Goal: Find specific page/section: Find specific page/section

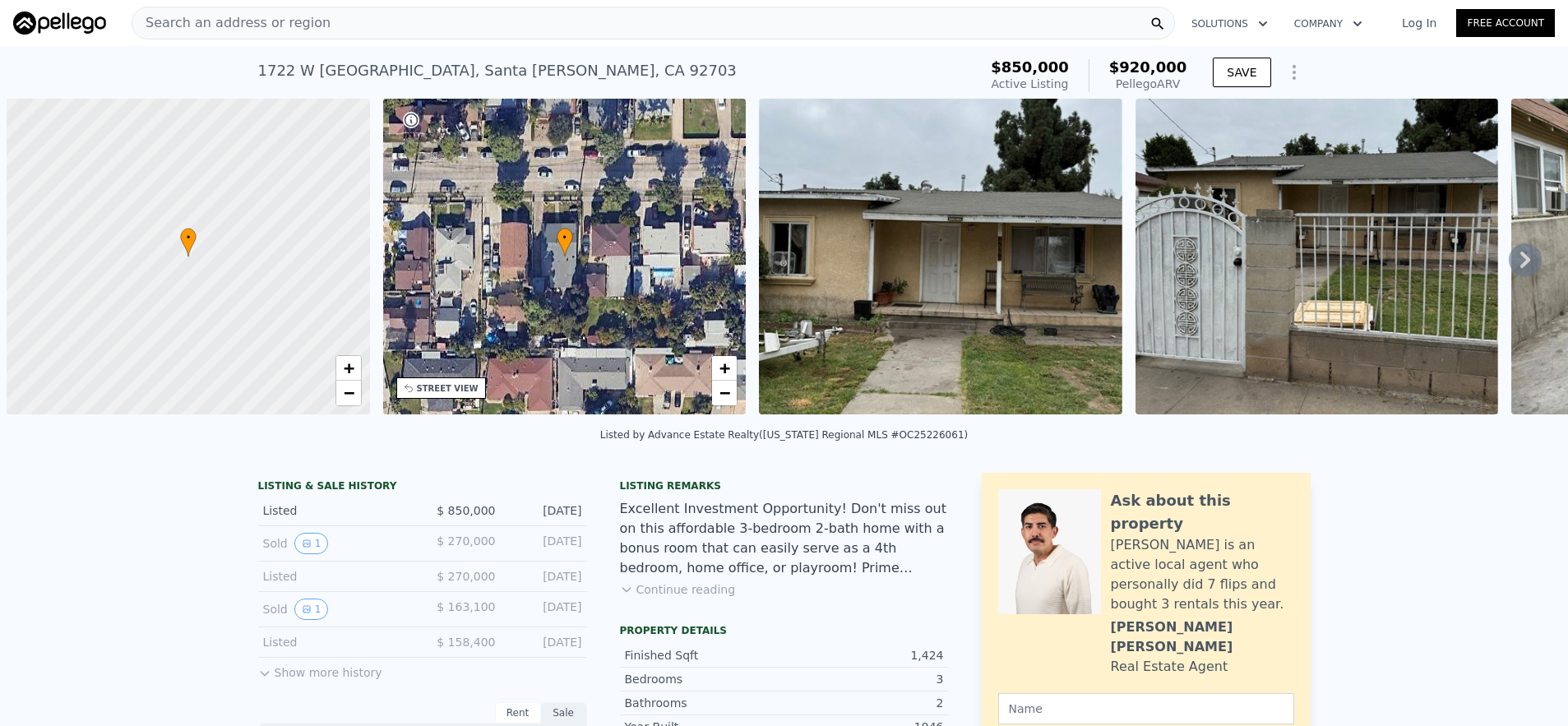
scroll to position [0, 6]
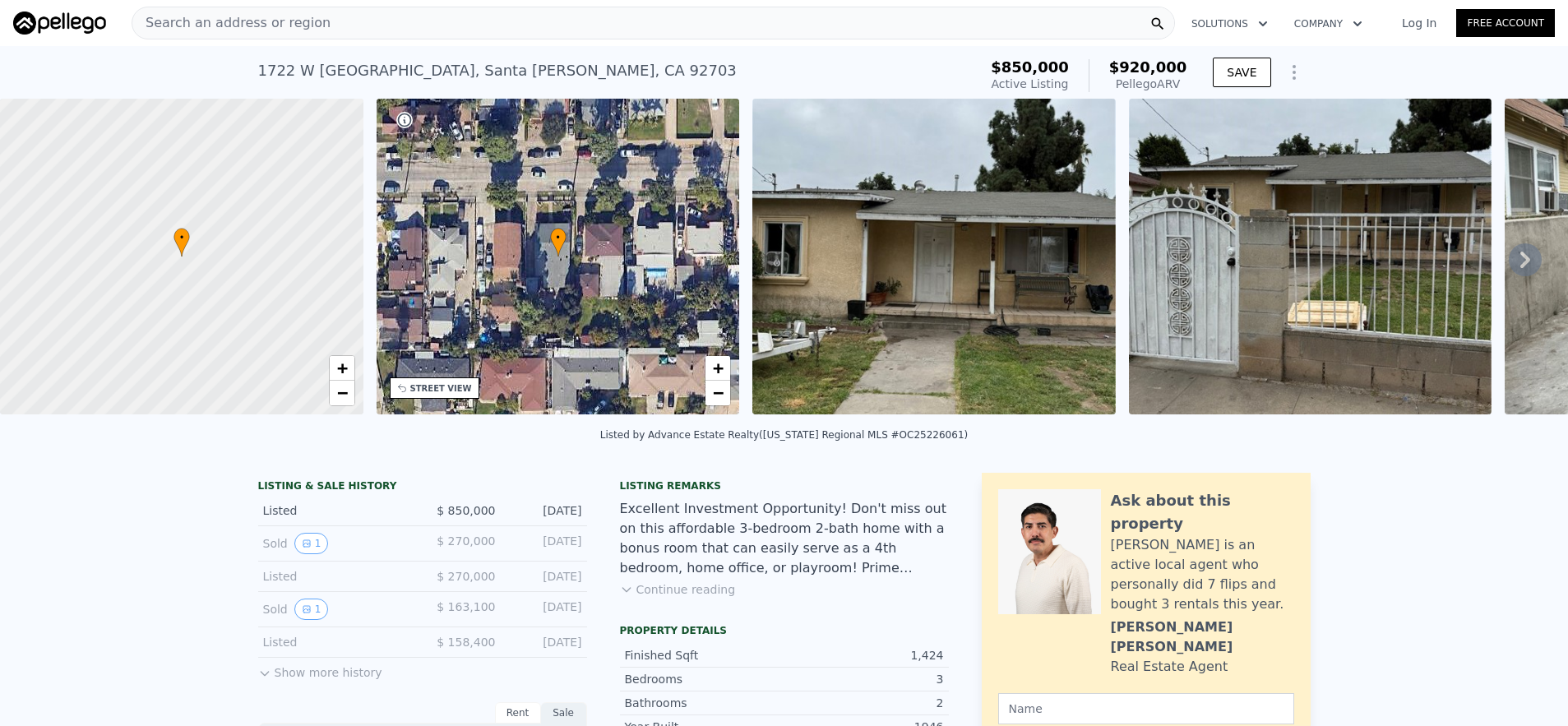
click at [565, 41] on div "Search an address or region Solutions Company Open main menu Log In Free Account" at bounding box center [784, 24] width 1542 height 40
click at [561, 28] on div "Search an address or region" at bounding box center [653, 23] width 1044 height 33
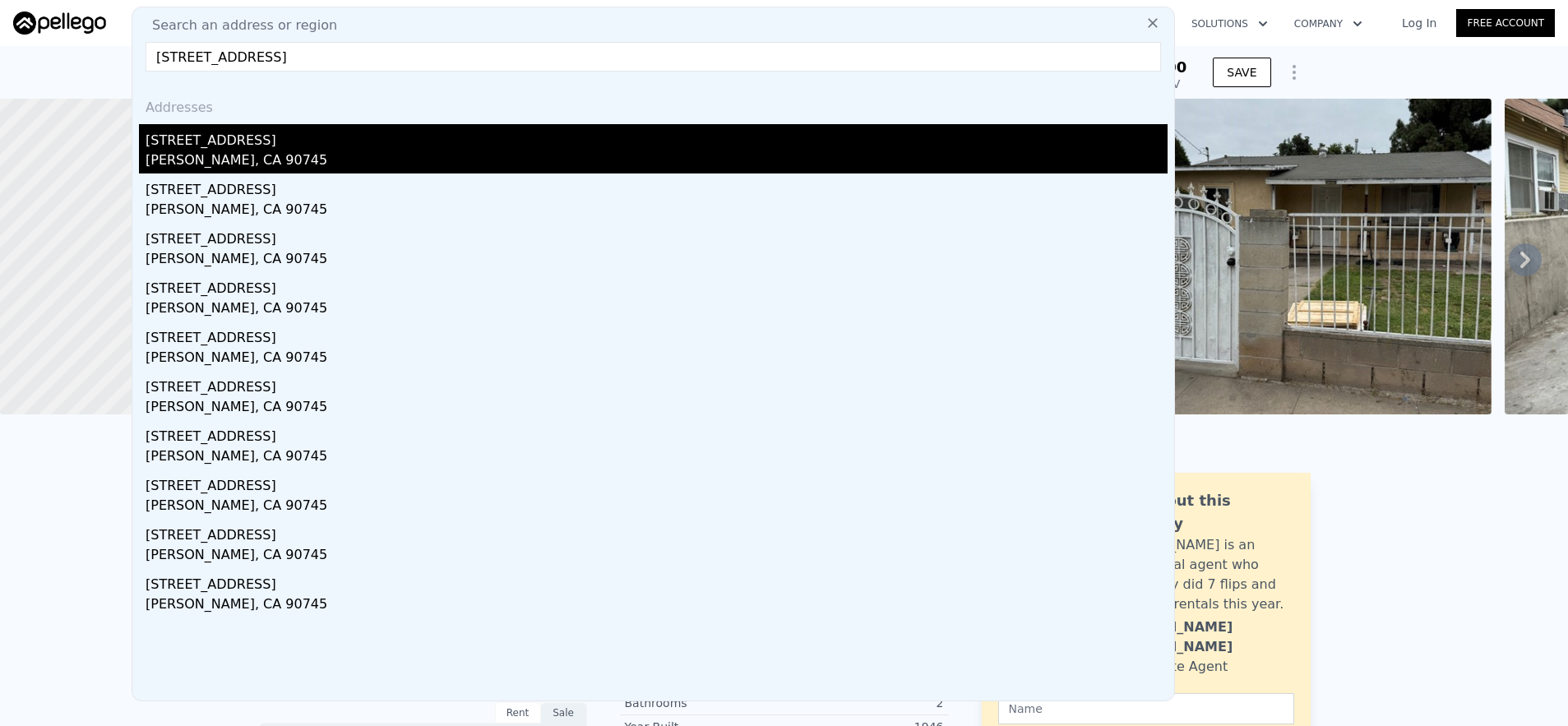
type input "[STREET_ADDRESS]"
click at [619, 148] on div "[STREET_ADDRESS]" at bounding box center [656, 137] width 1022 height 26
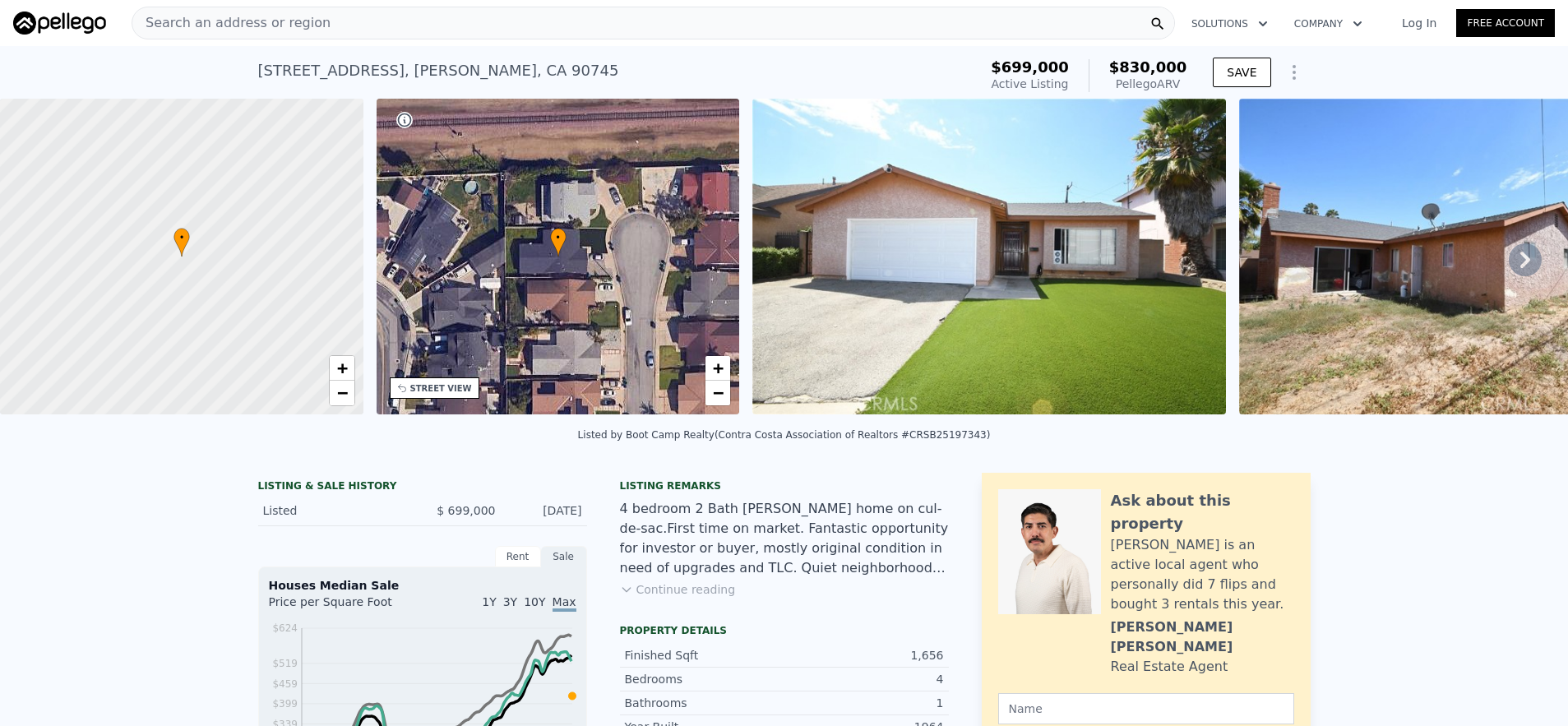
click at [256, 20] on span "Search an address or region" at bounding box center [231, 24] width 198 height 20
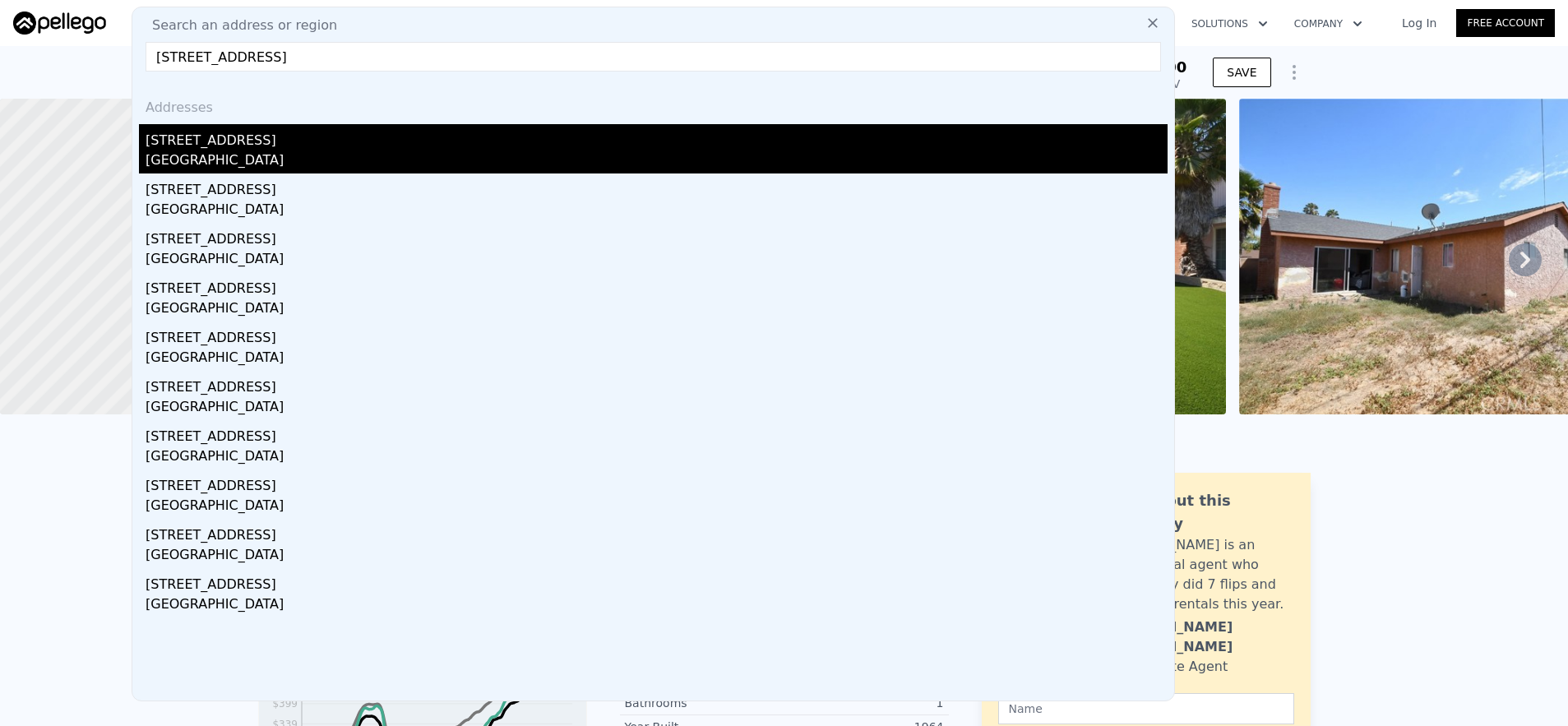
type input "[STREET_ADDRESS]"
click at [340, 167] on div "[GEOGRAPHIC_DATA]" at bounding box center [656, 161] width 1022 height 23
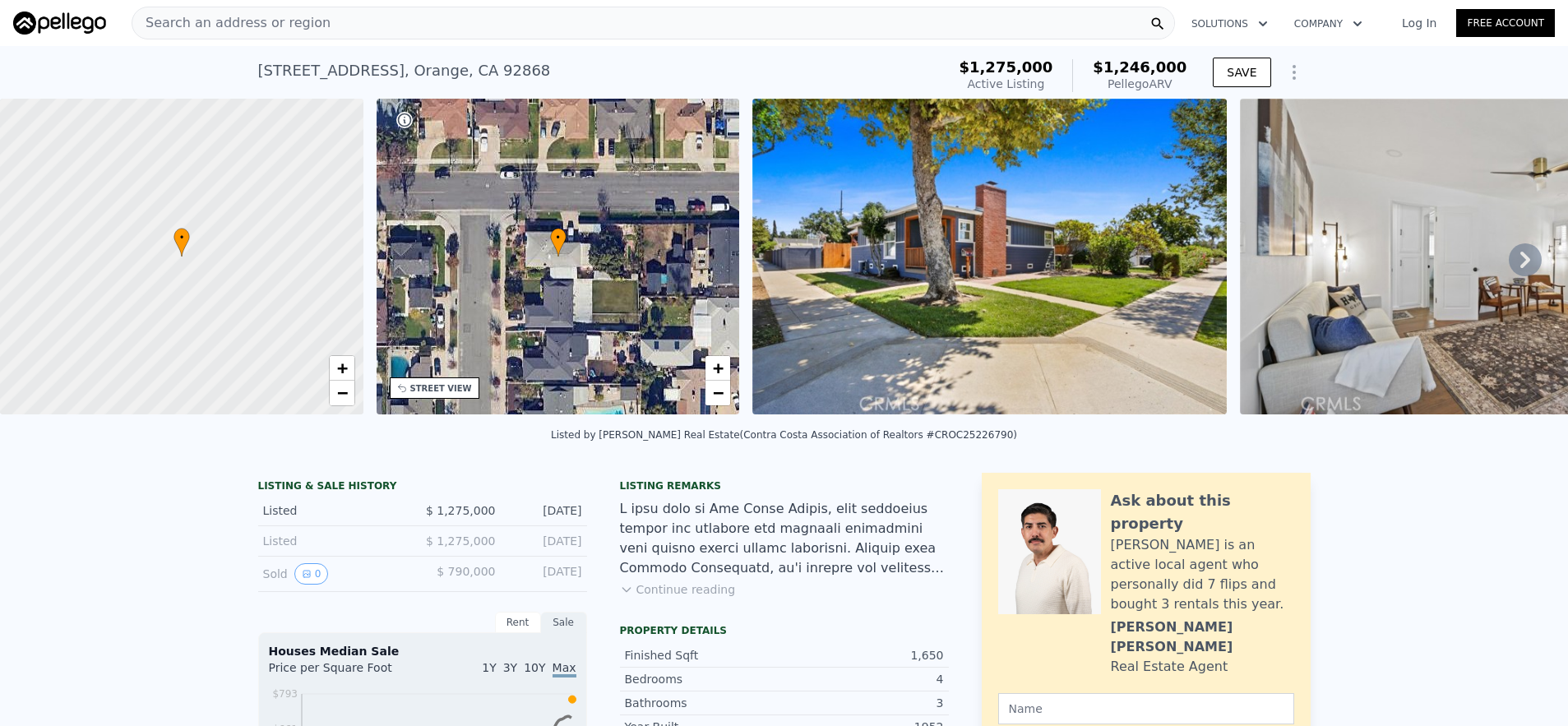
click at [666, 598] on button "Continue reading" at bounding box center [678, 589] width 116 height 16
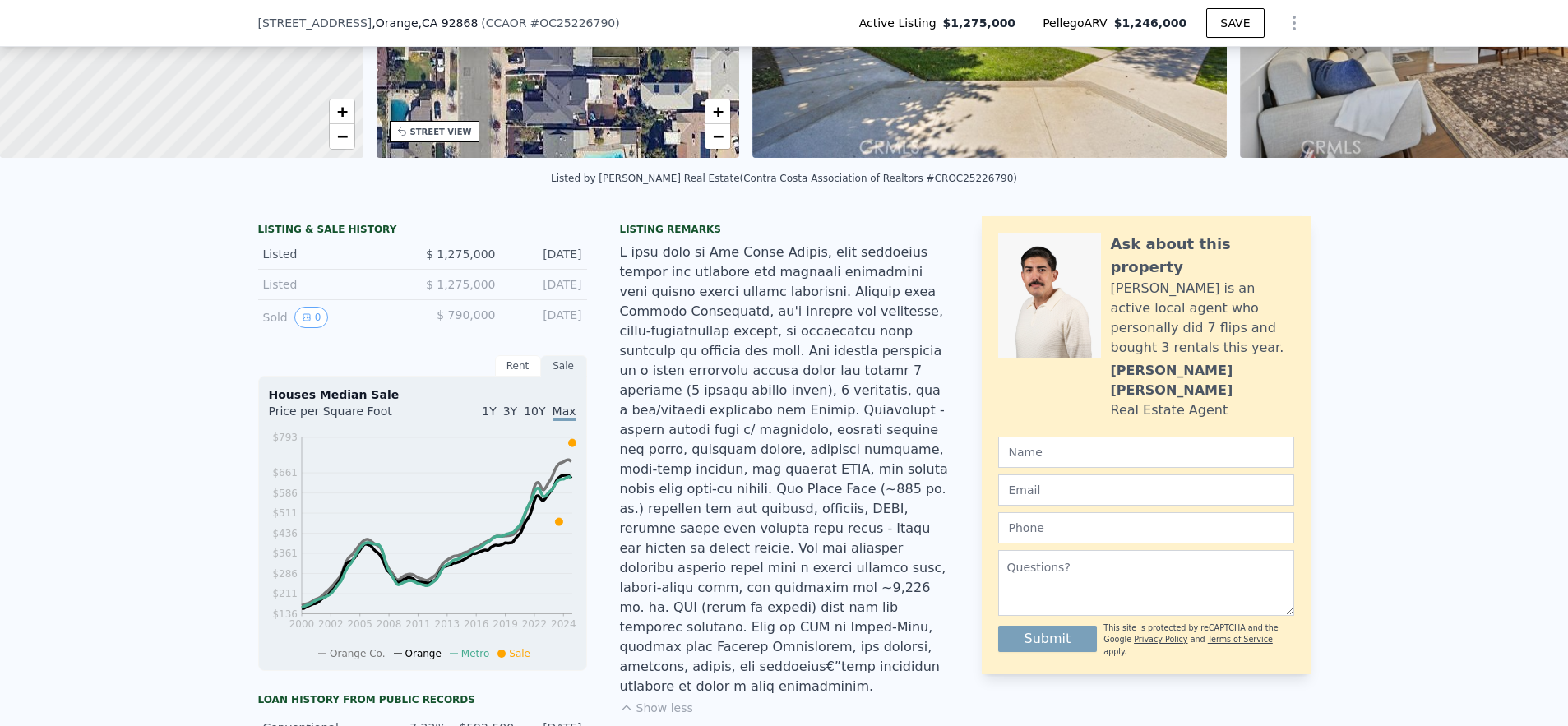
scroll to position [254, 0]
